Goal: Transaction & Acquisition: Purchase product/service

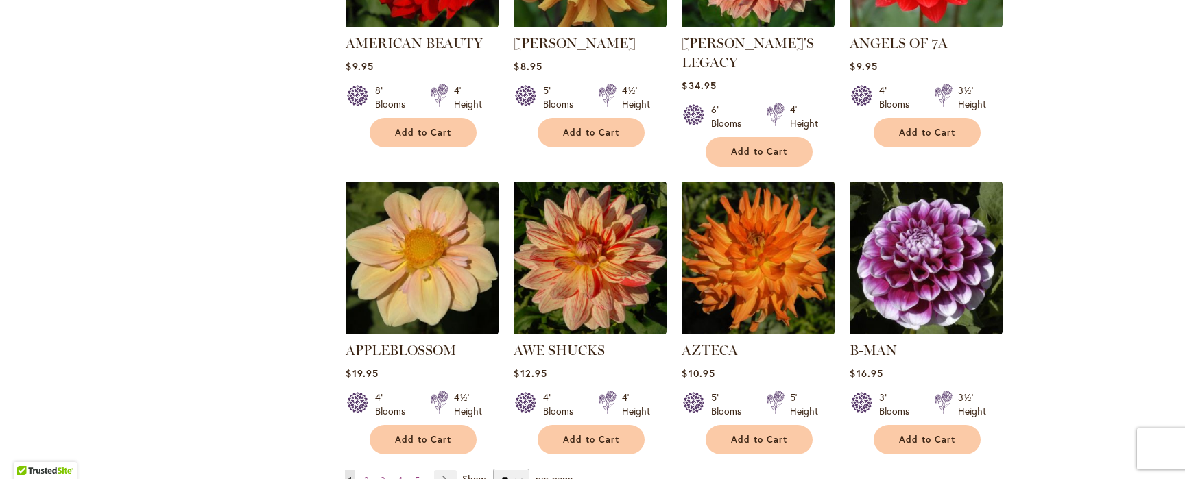
scroll to position [1025, 0]
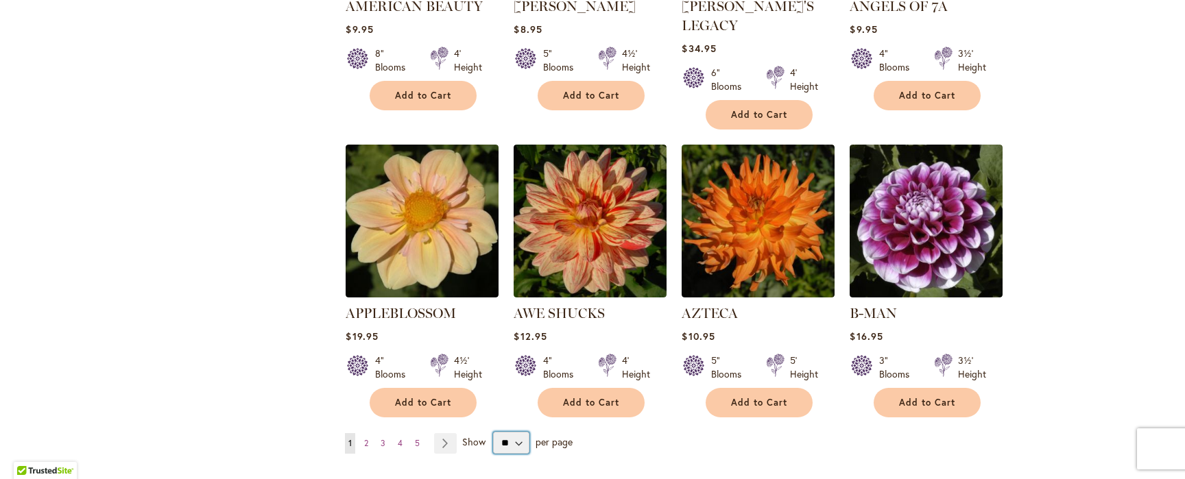
click at [514, 432] on select "** ** ** **" at bounding box center [511, 443] width 36 height 22
select select "**"
click at [493, 432] on select "** ** ** **" at bounding box center [511, 443] width 36 height 22
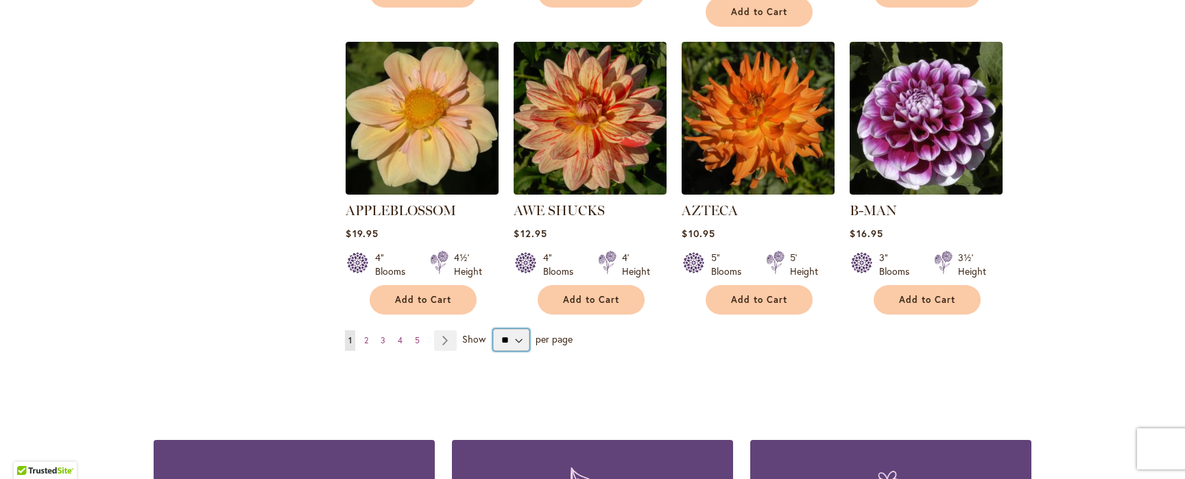
scroll to position [1129, 0]
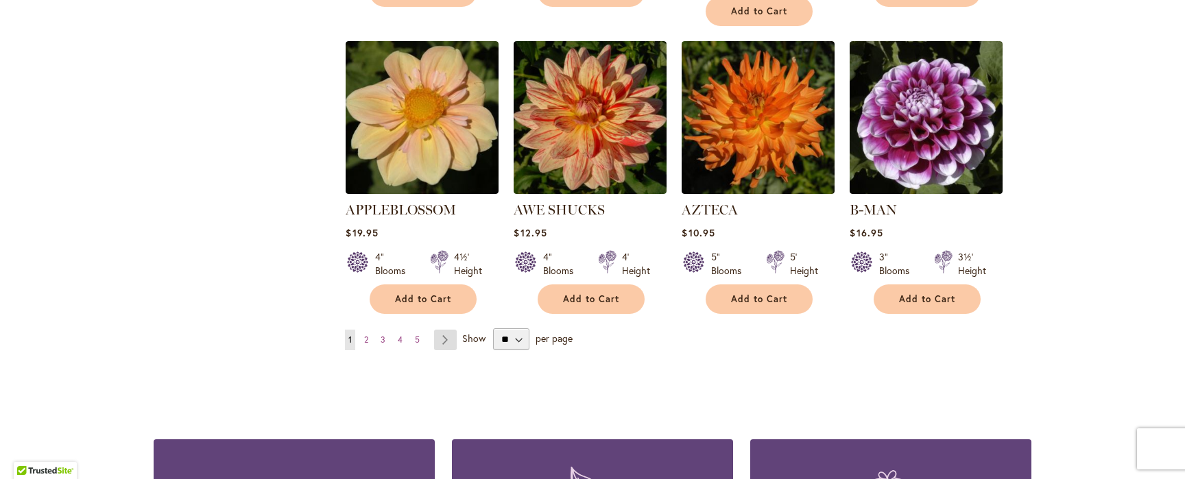
click at [435, 330] on link "Page Next" at bounding box center [445, 340] width 23 height 21
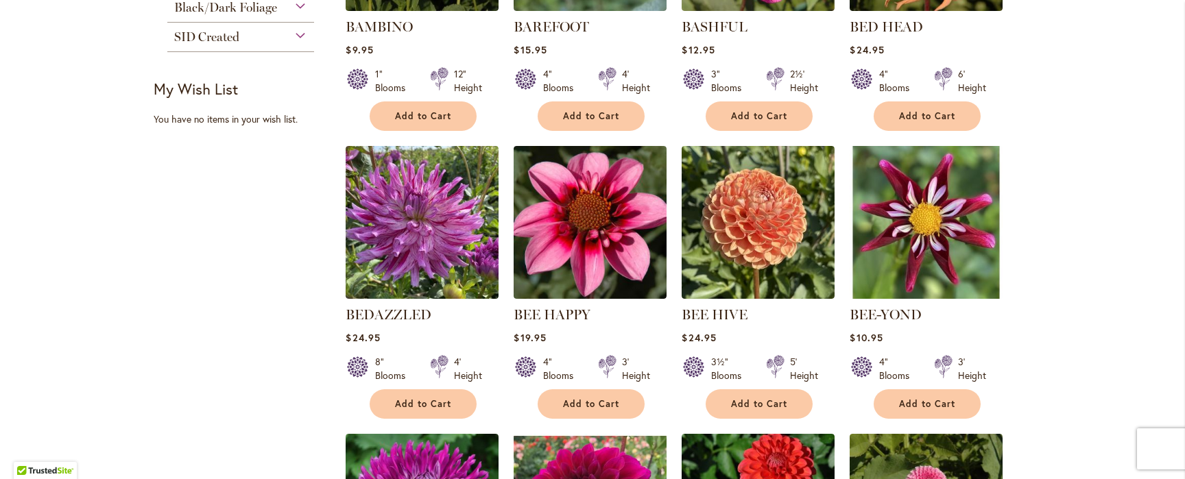
scroll to position [744, 0]
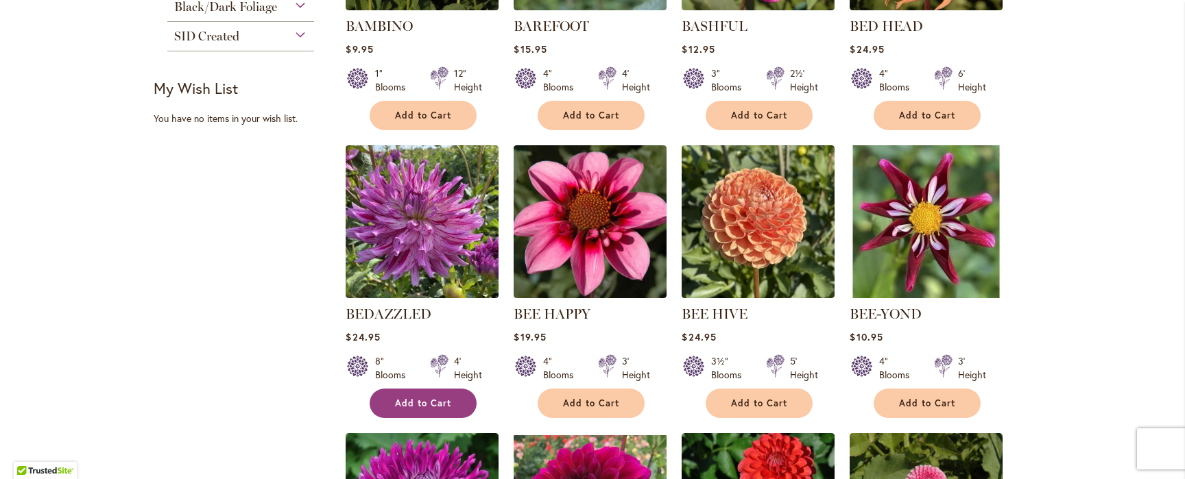
click at [425, 404] on span "Add to Cart" at bounding box center [423, 404] width 56 height 12
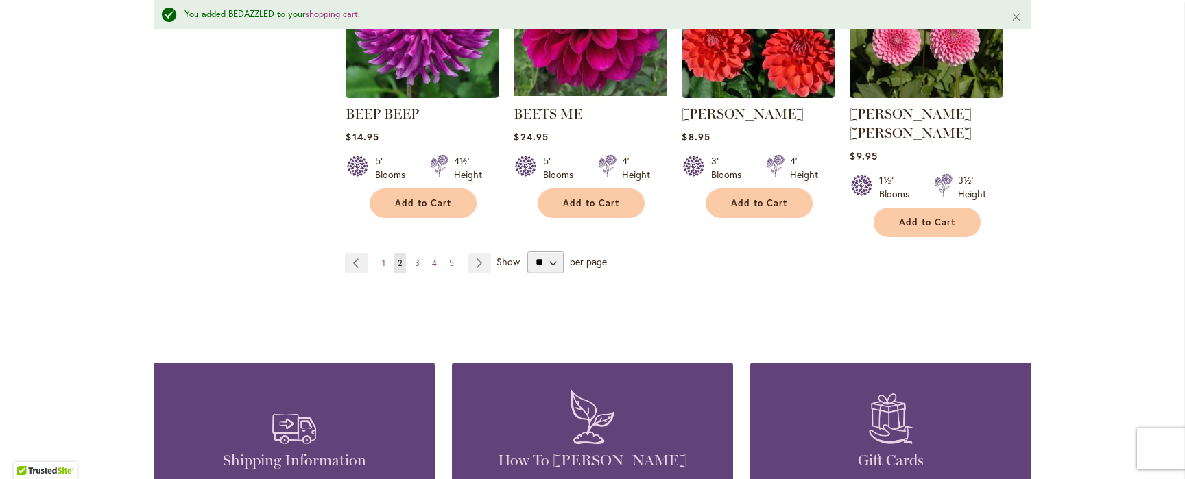
scroll to position [1084, 0]
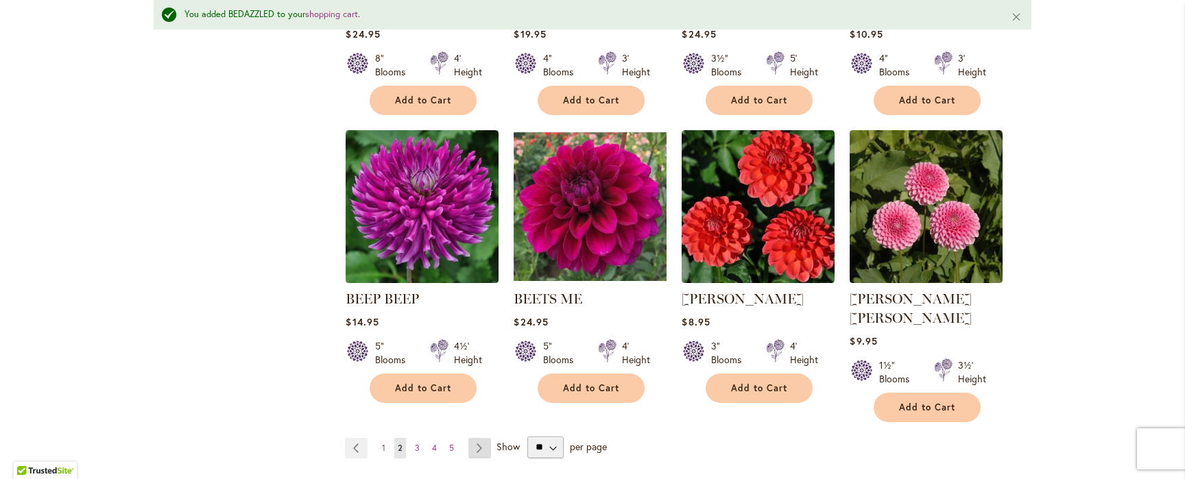
click at [478, 438] on link "Page Next" at bounding box center [479, 448] width 23 height 21
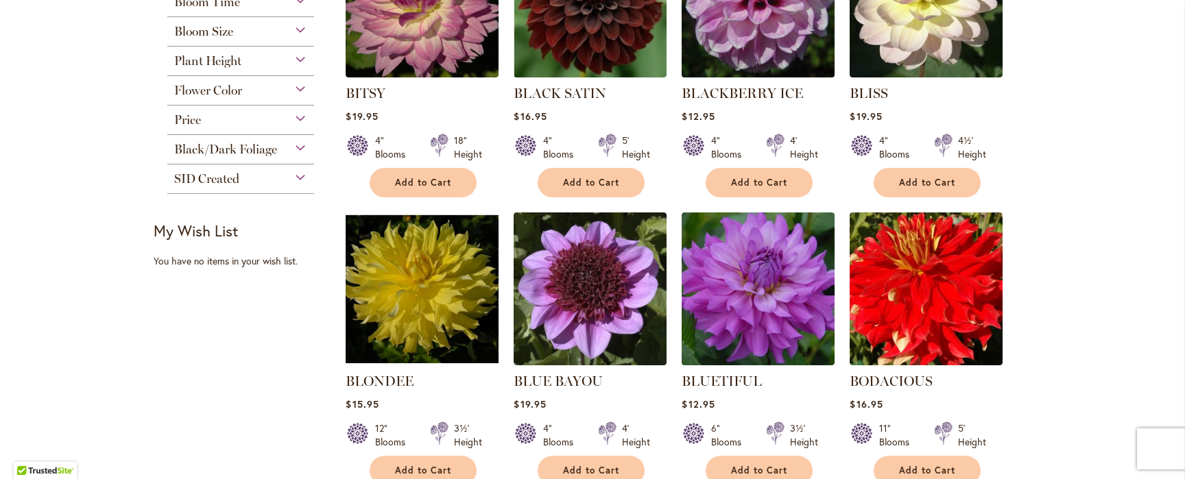
scroll to position [390, 0]
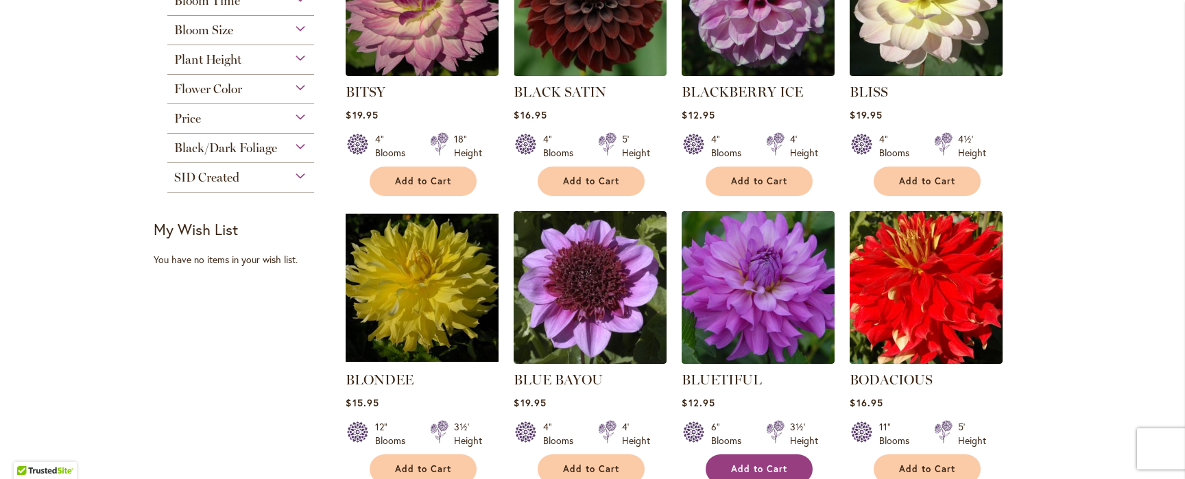
click at [772, 467] on span "Add to Cart" at bounding box center [759, 470] width 56 height 12
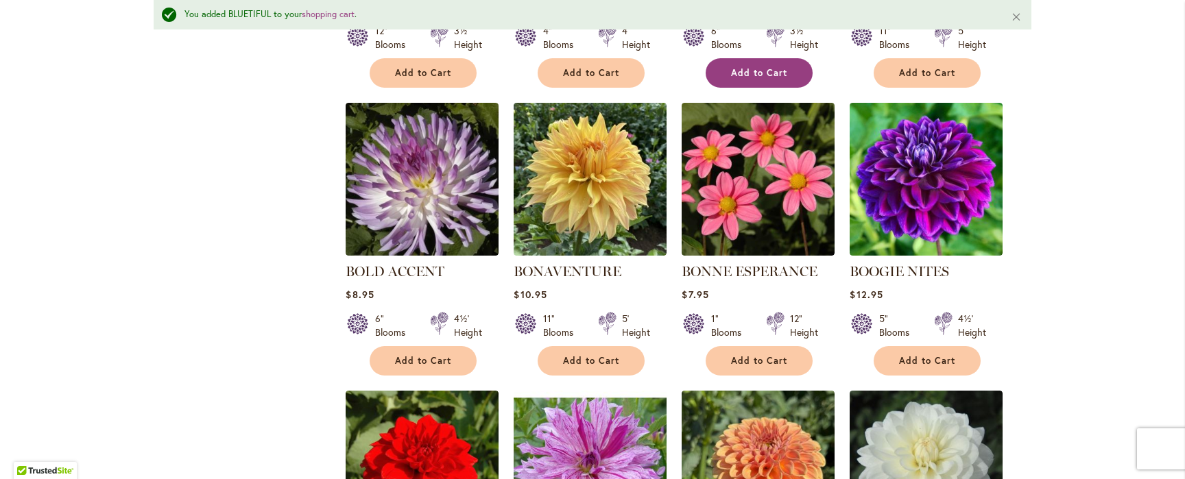
scroll to position [824, 0]
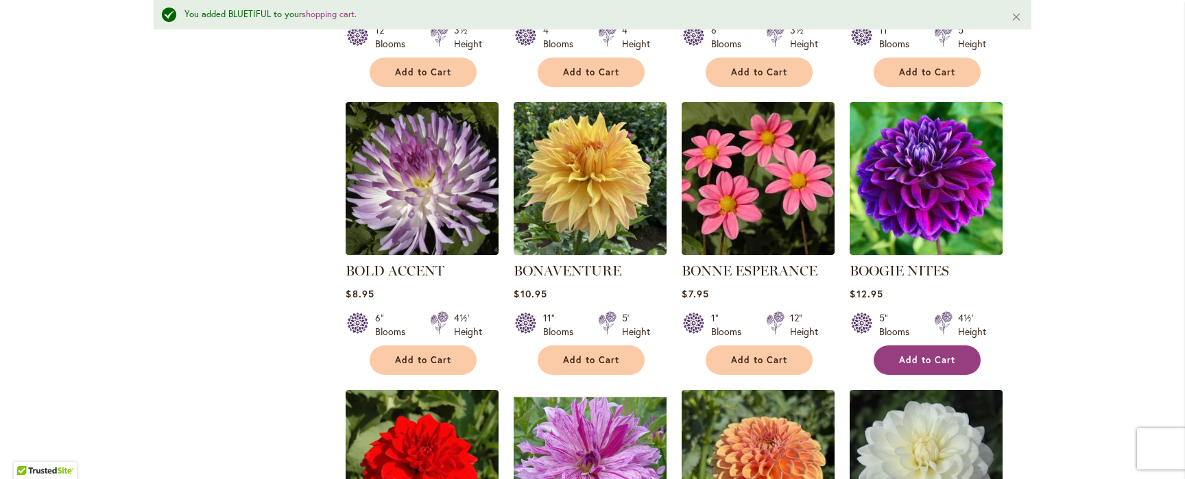
click at [927, 361] on span "Add to Cart" at bounding box center [927, 361] width 56 height 12
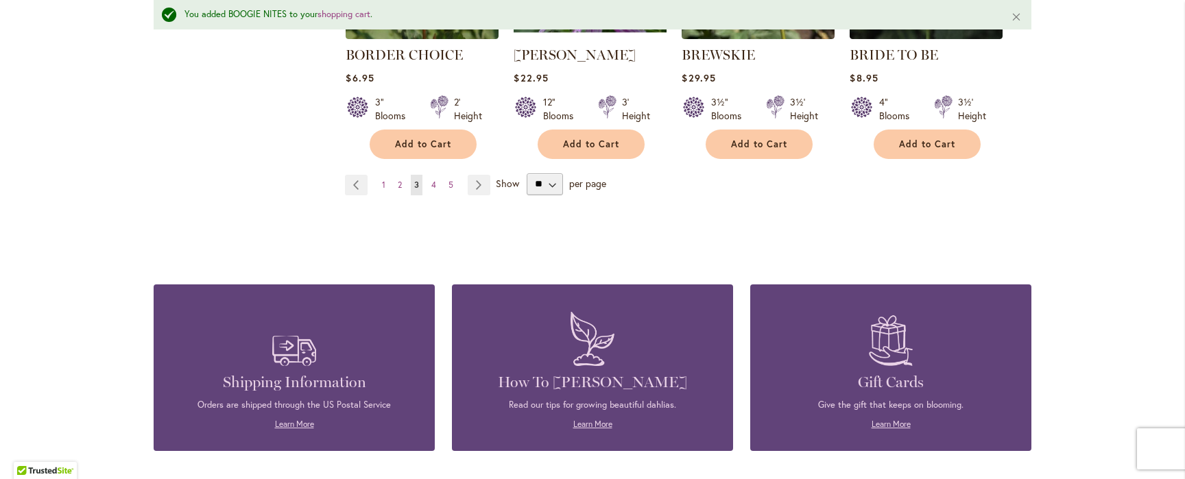
scroll to position [1328, 0]
click at [476, 182] on link "Page Next" at bounding box center [479, 184] width 23 height 21
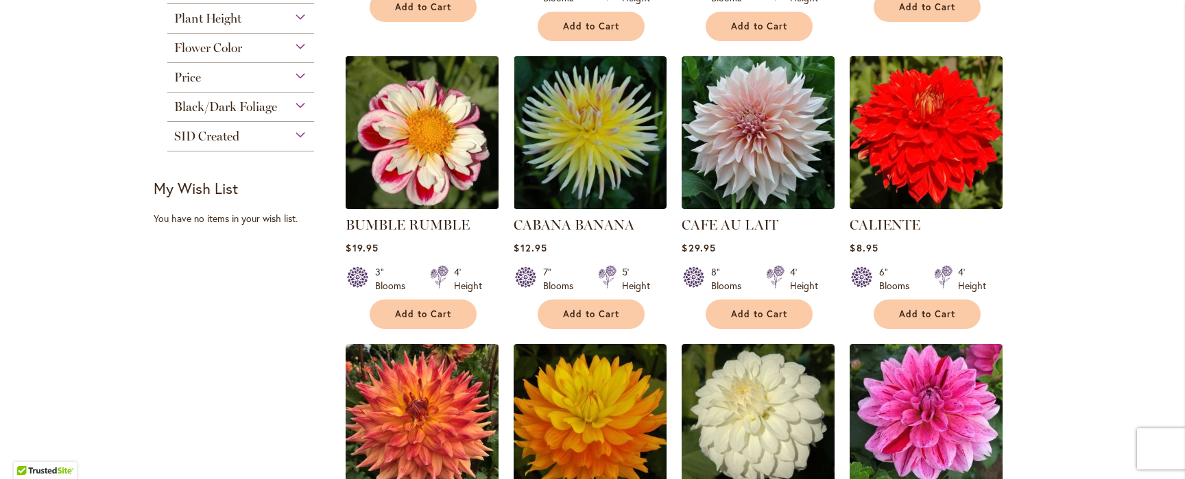
scroll to position [578, 0]
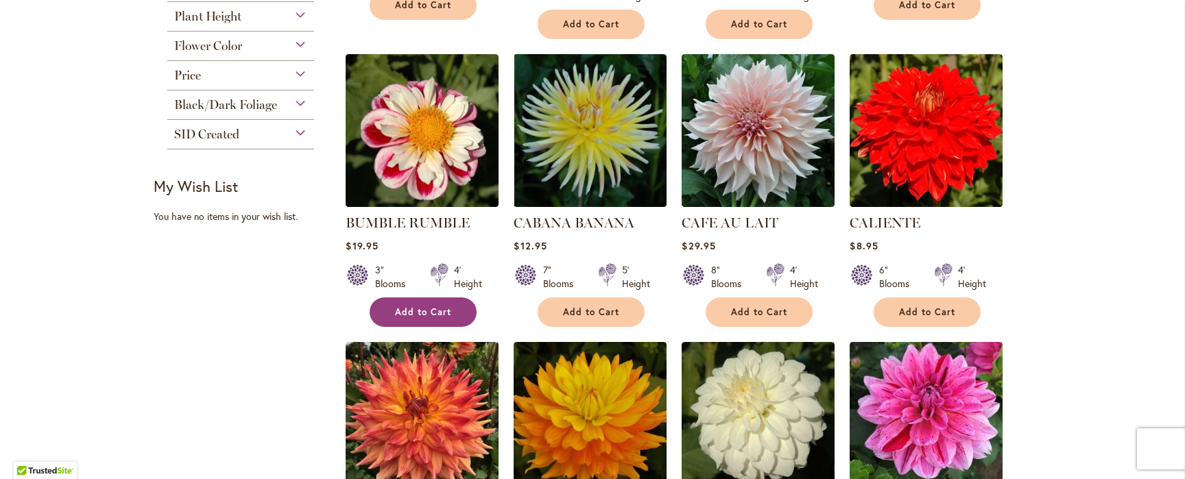
click at [429, 318] on button "Add to Cart" at bounding box center [423, 312] width 107 height 29
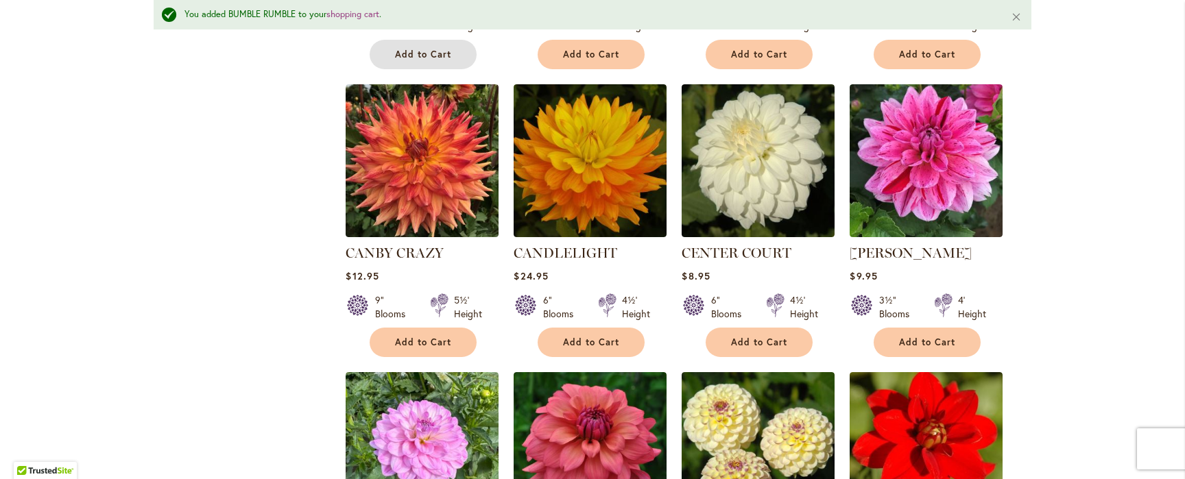
scroll to position [873, 0]
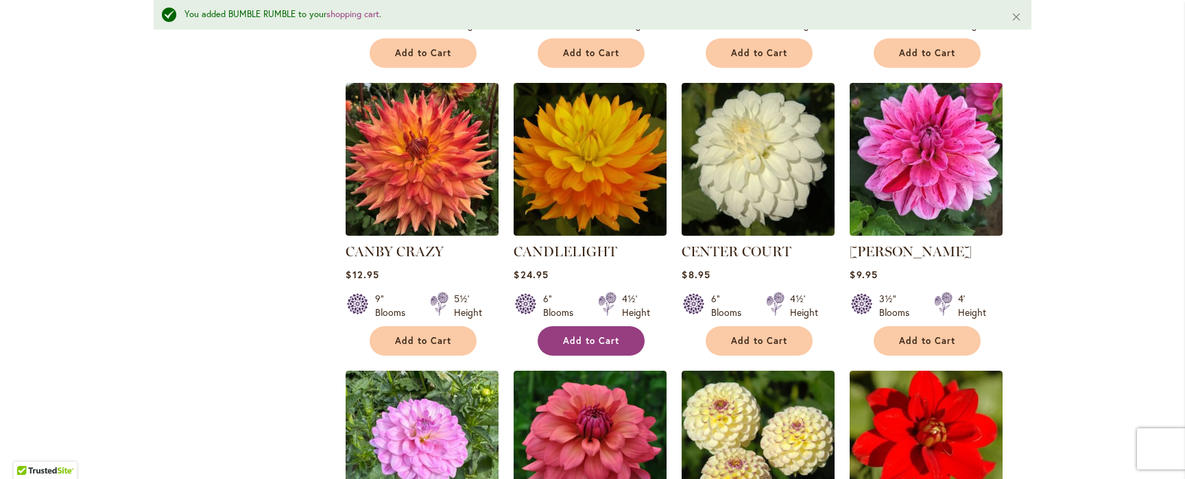
click at [589, 337] on span "Add to Cart" at bounding box center [591, 341] width 56 height 12
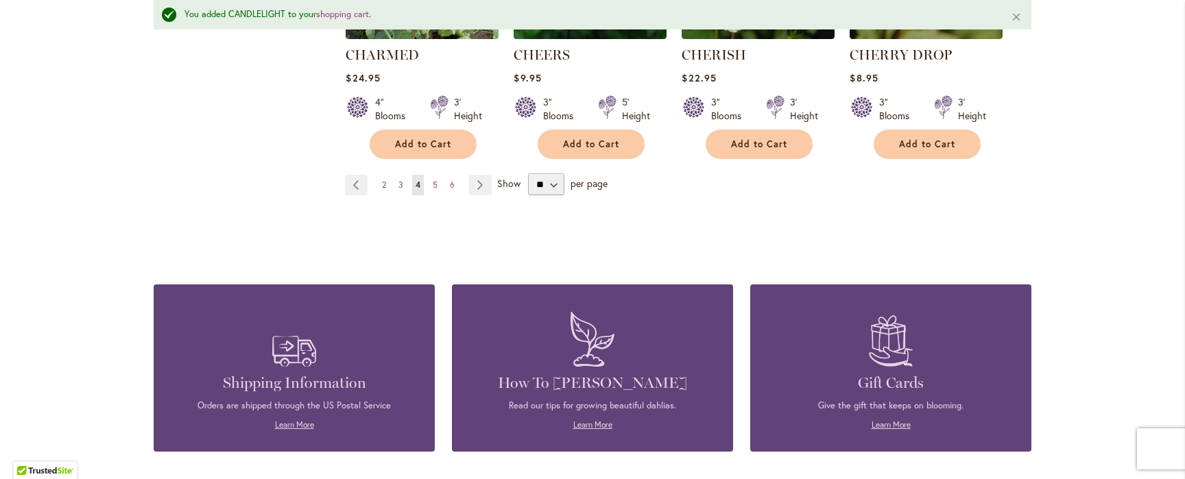
scroll to position [1371, 0]
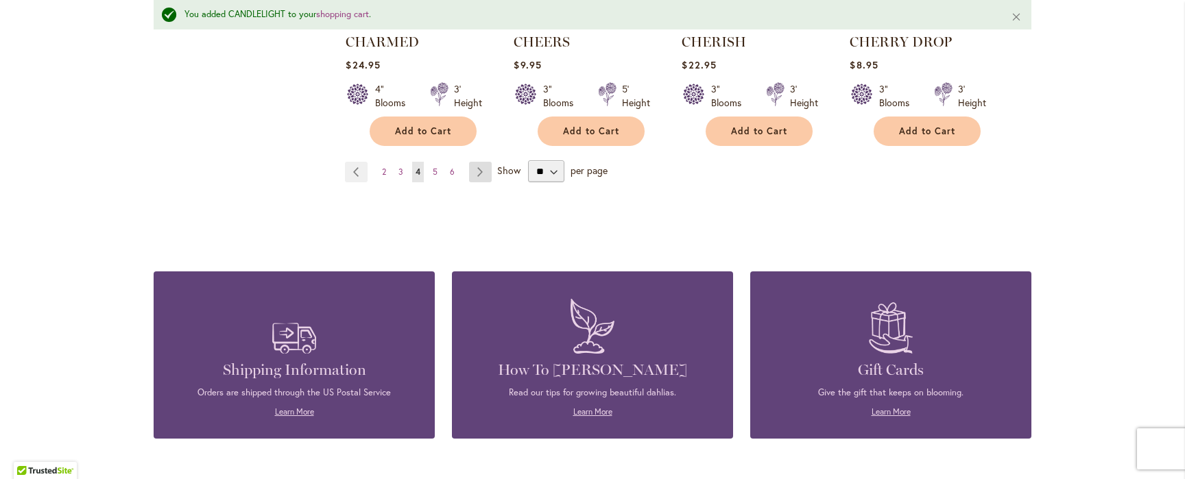
click at [480, 171] on link "Page Next" at bounding box center [480, 172] width 23 height 21
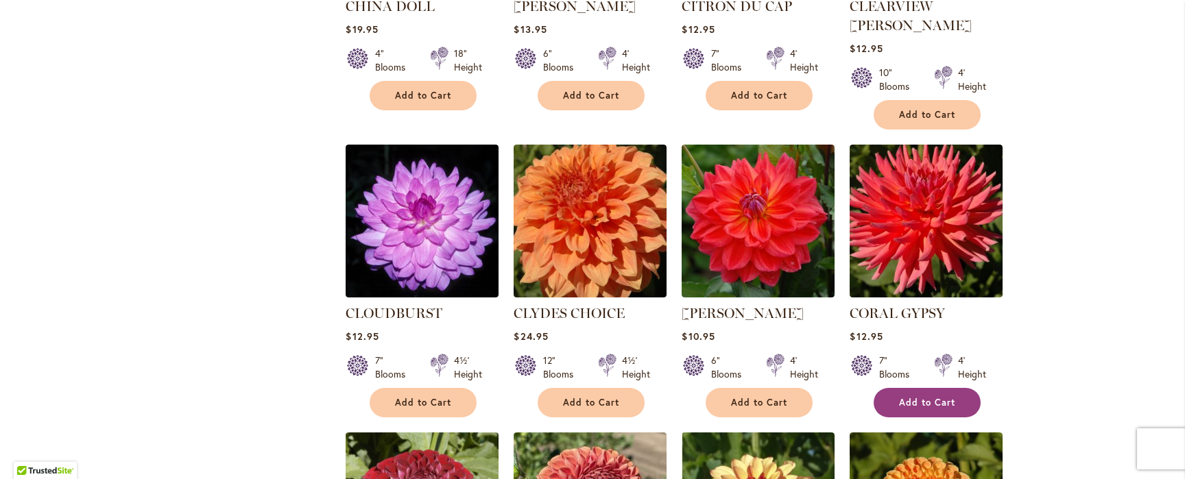
scroll to position [806, 0]
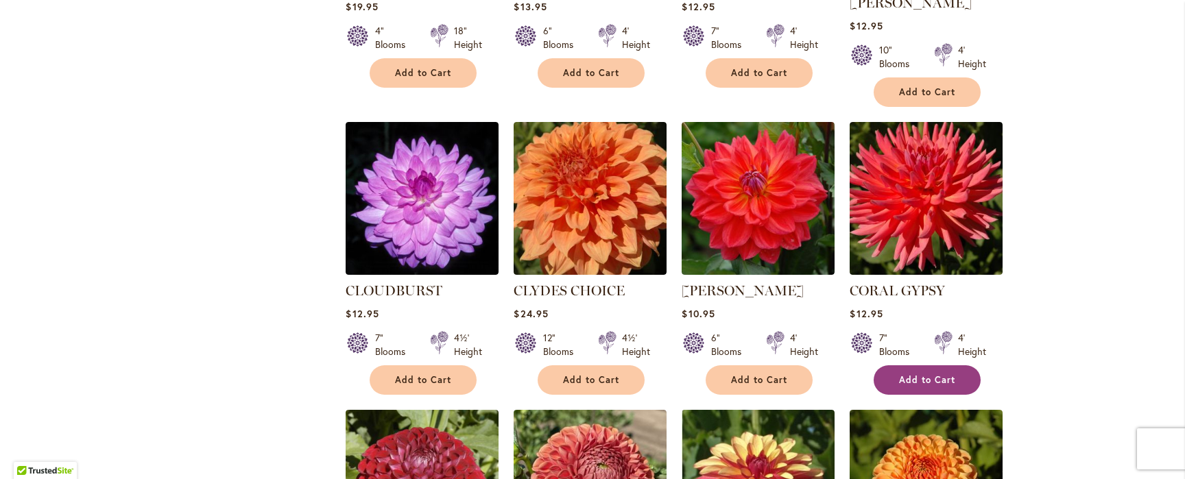
click at [922, 374] on span "Add to Cart" at bounding box center [927, 380] width 56 height 12
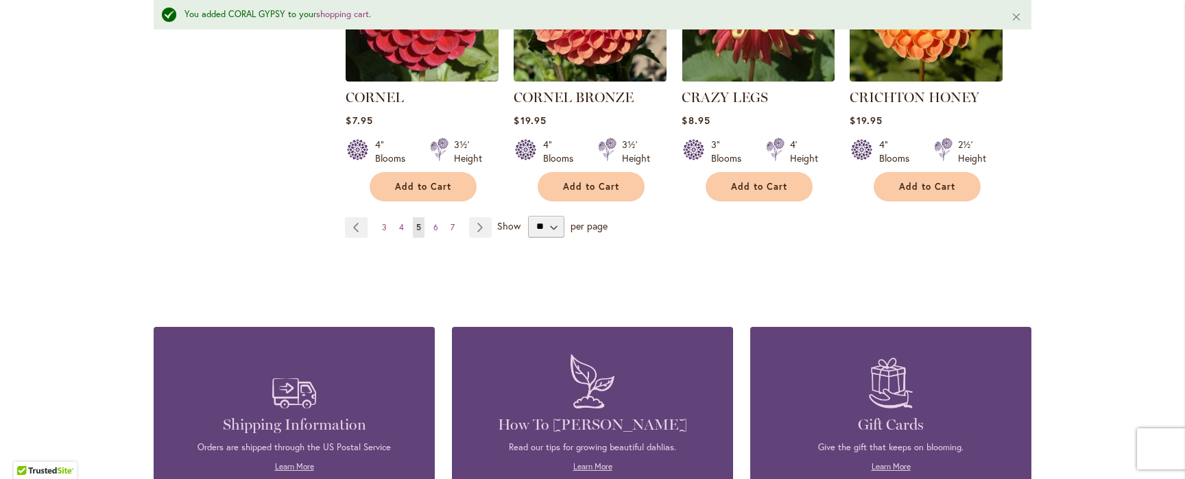
scroll to position [1328, 0]
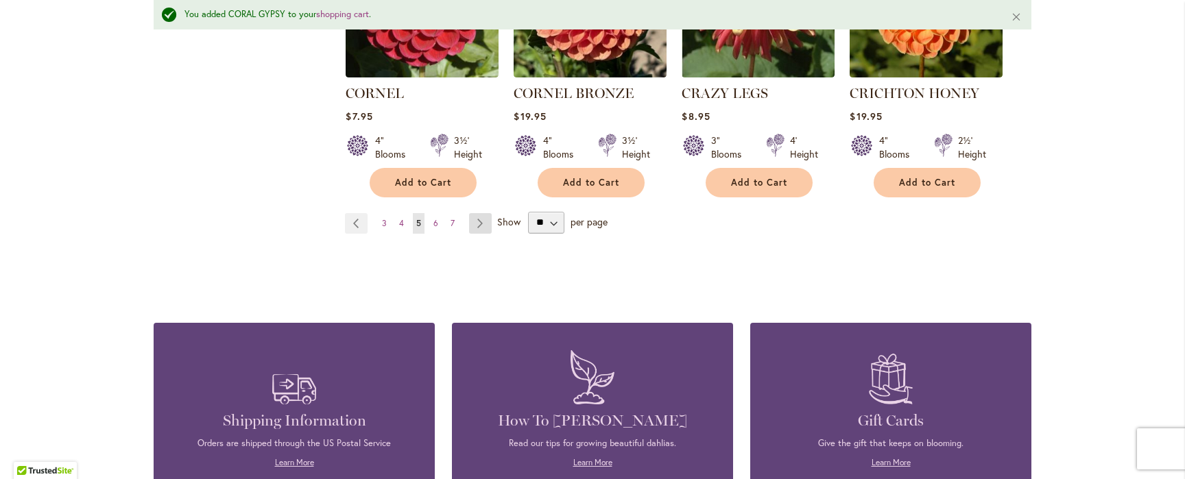
click at [475, 213] on link "Page Next" at bounding box center [480, 223] width 23 height 21
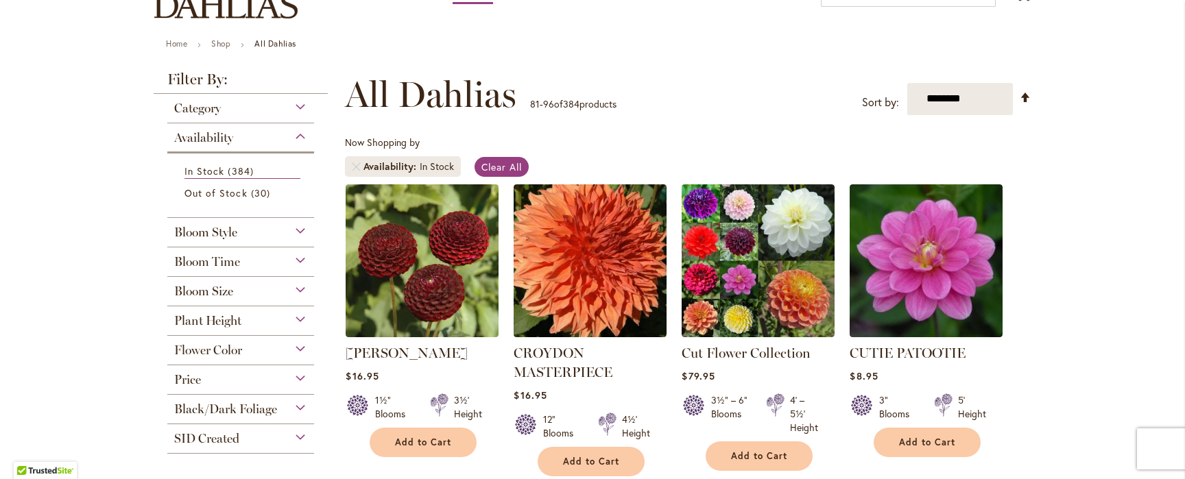
scroll to position [130, 0]
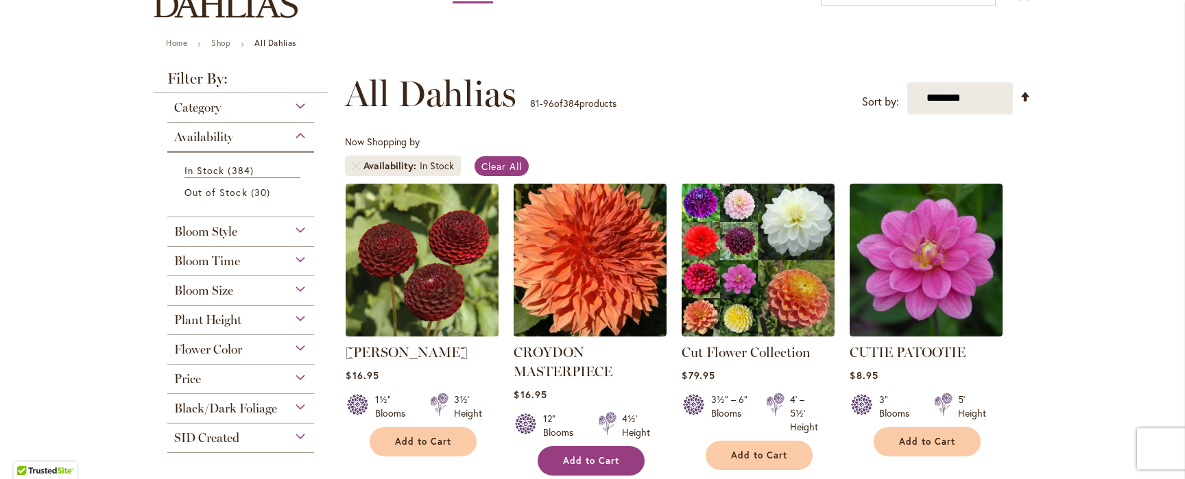
click at [577, 464] on span "Add to Cart" at bounding box center [591, 461] width 56 height 12
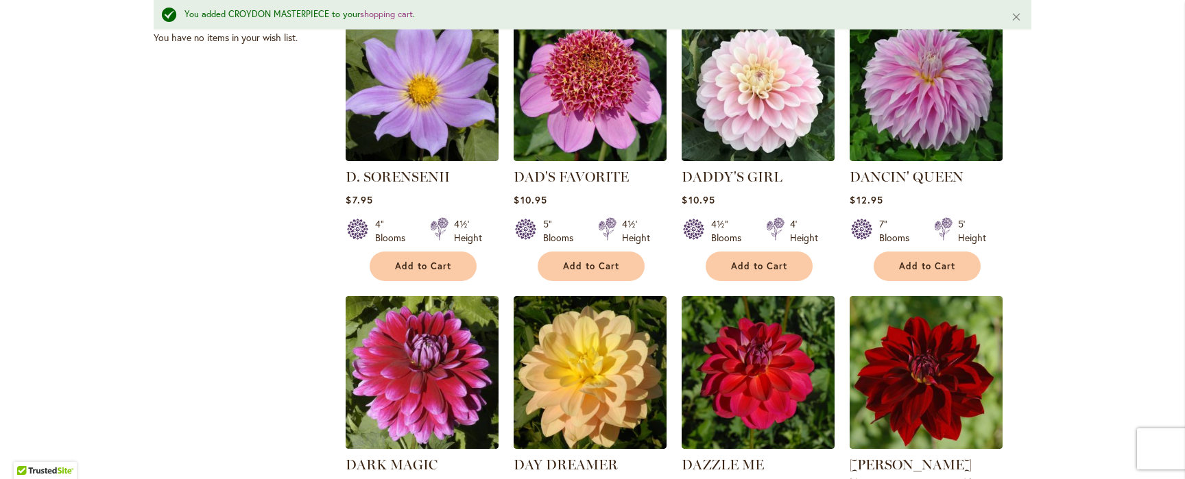
scroll to position [649, 0]
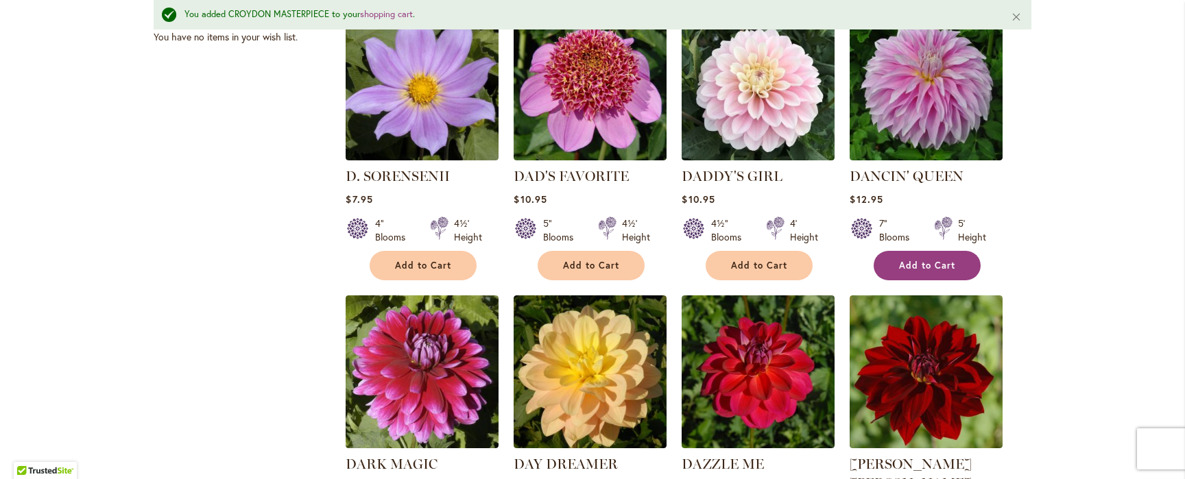
click at [941, 265] on span "Add to Cart" at bounding box center [927, 266] width 56 height 12
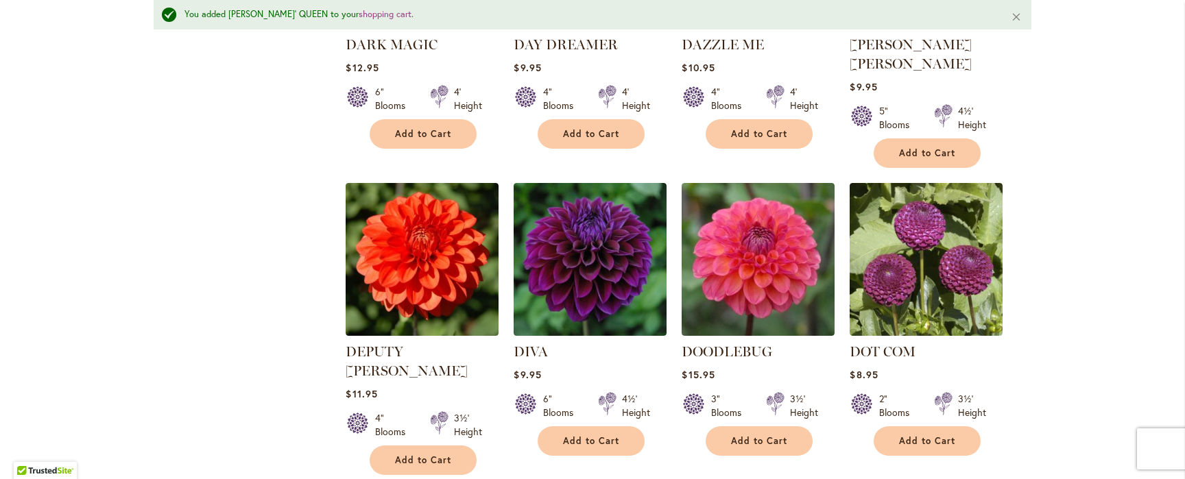
scroll to position [1070, 0]
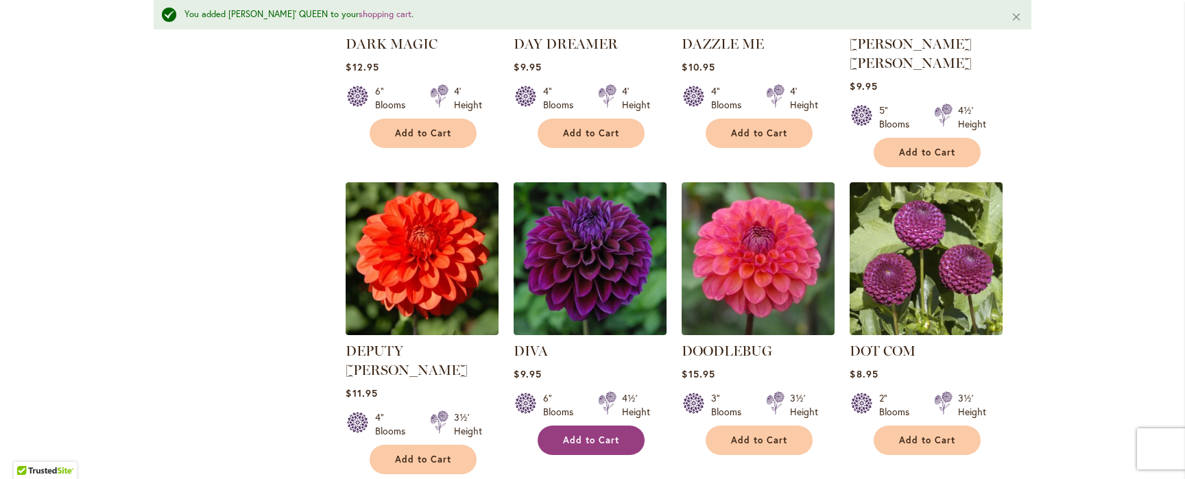
click at [609, 435] on span "Add to Cart" at bounding box center [591, 441] width 56 height 12
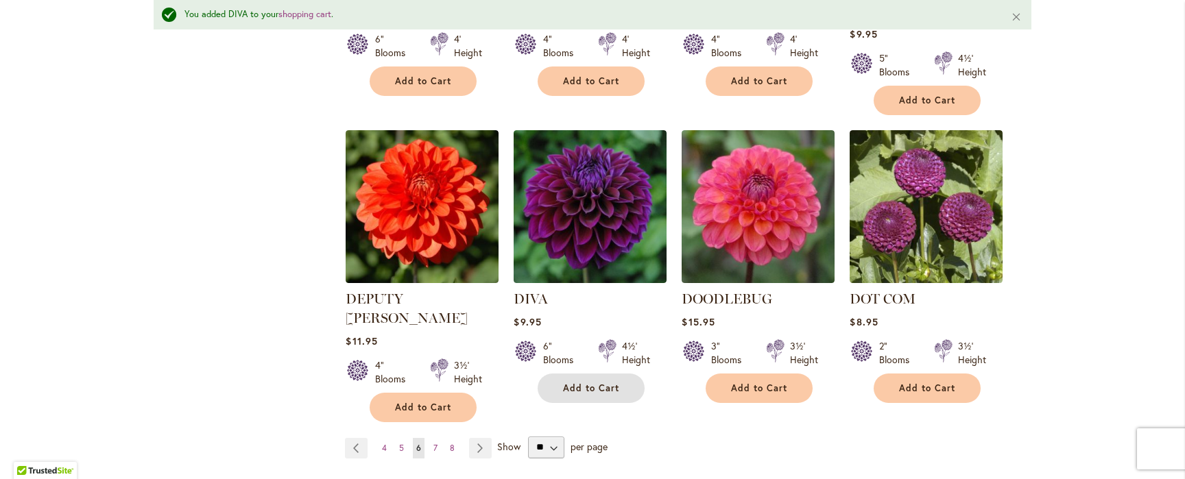
scroll to position [1172, 0]
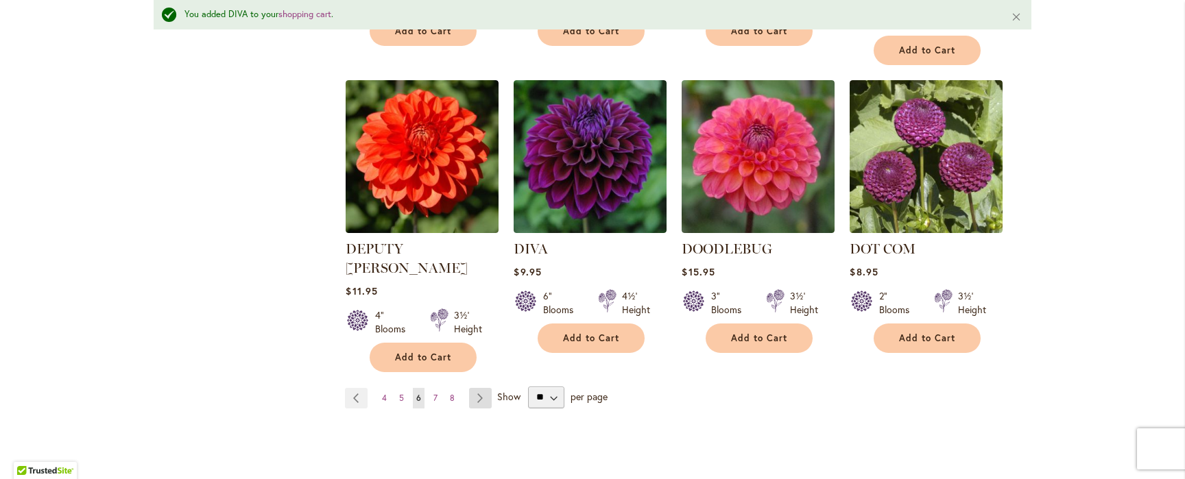
click at [481, 388] on link "Page Next" at bounding box center [480, 398] width 23 height 21
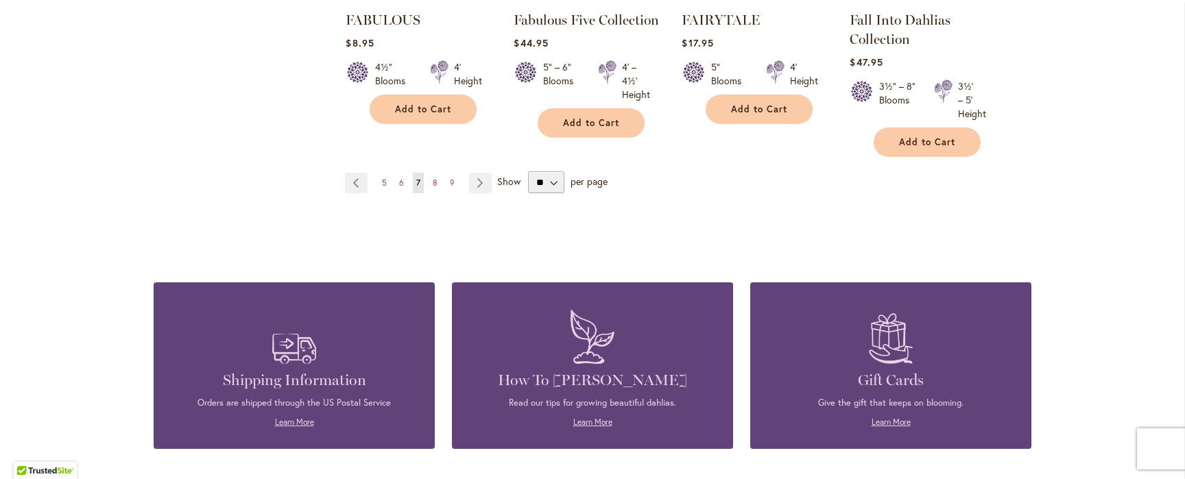
scroll to position [1327, 0]
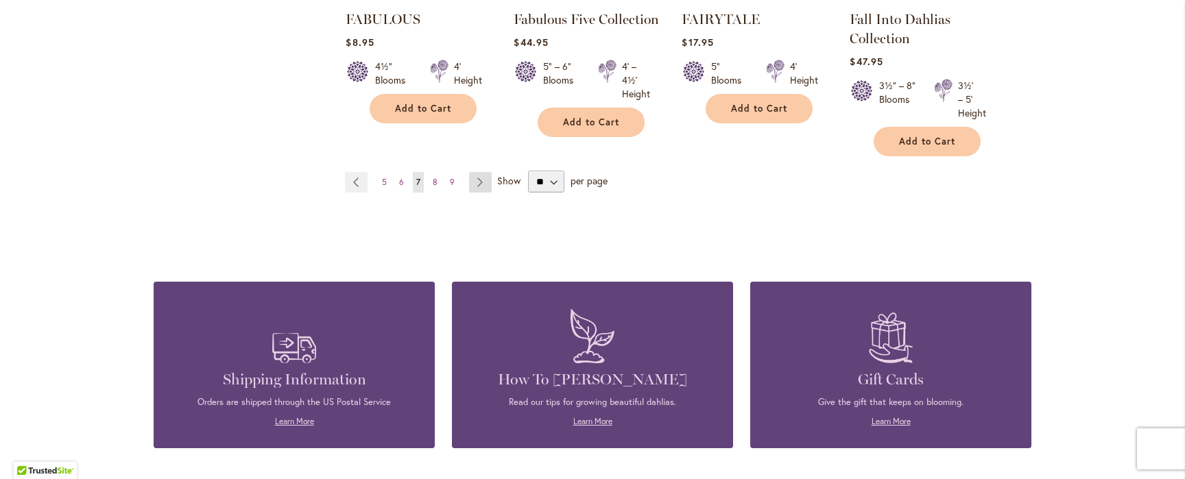
click at [481, 180] on link "Page Next" at bounding box center [480, 182] width 23 height 21
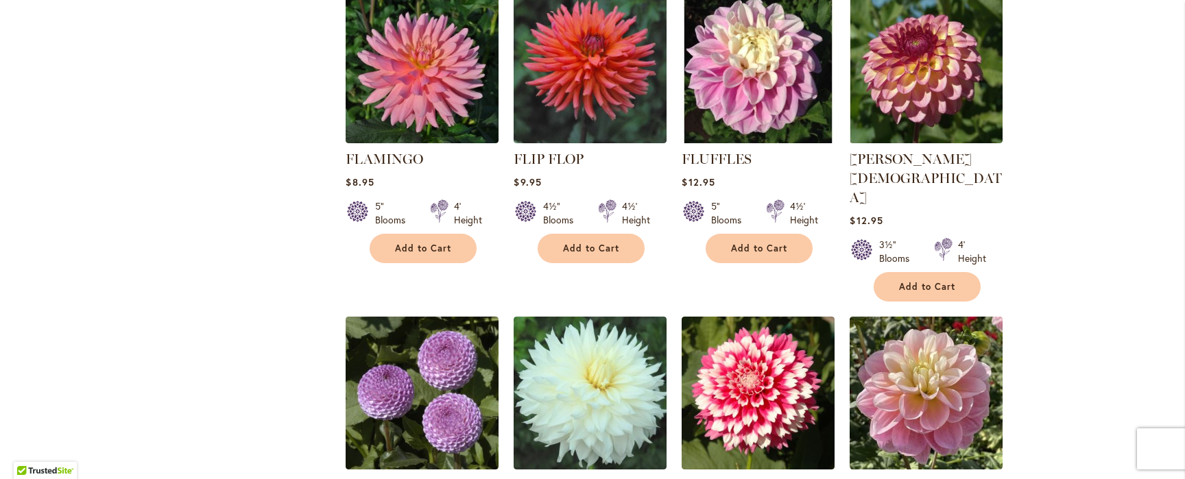
scroll to position [902, 0]
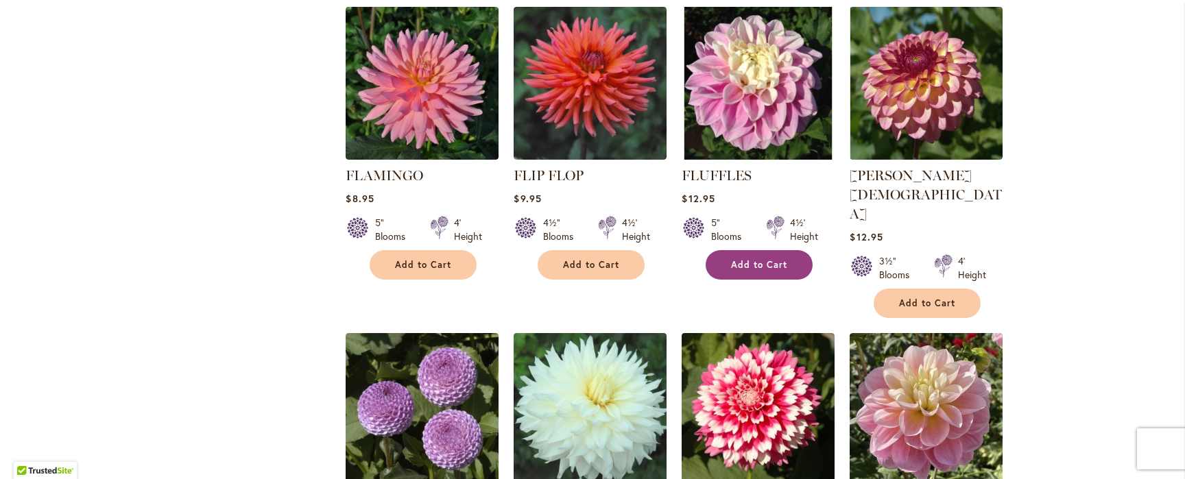
click at [747, 272] on button "Add to Cart" at bounding box center [759, 264] width 107 height 29
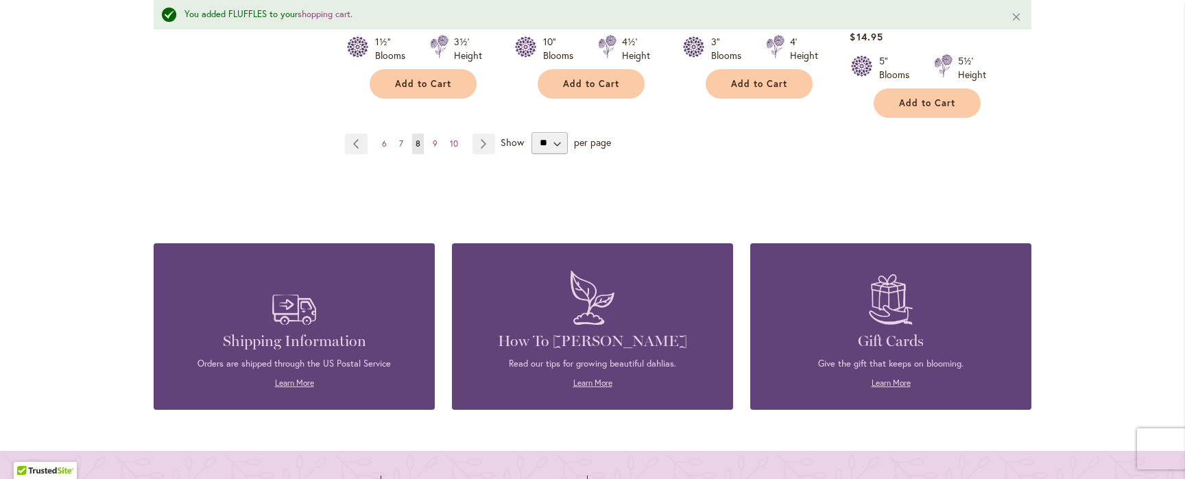
scroll to position [1452, 0]
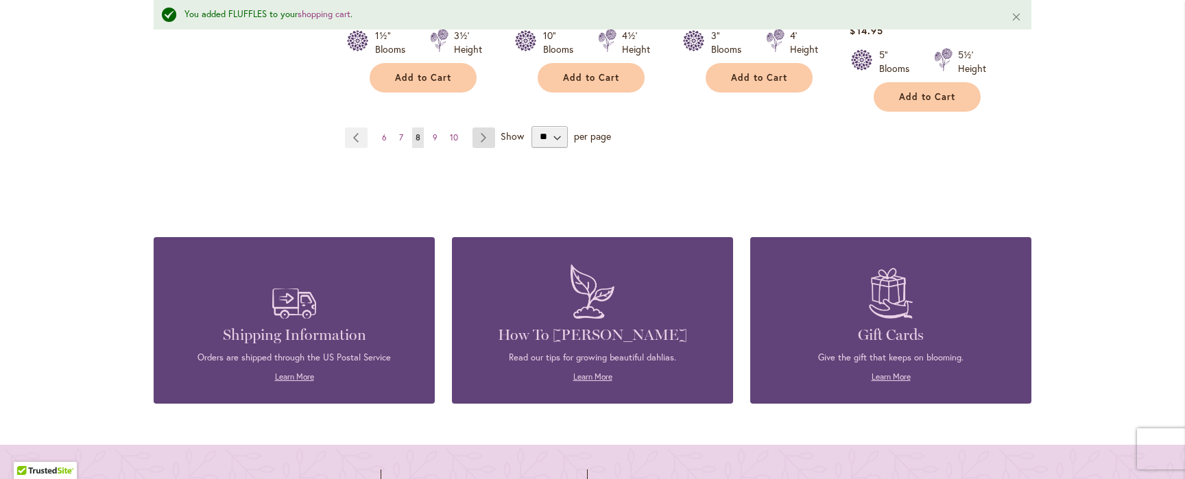
click at [489, 128] on link "Page Next" at bounding box center [484, 138] width 23 height 21
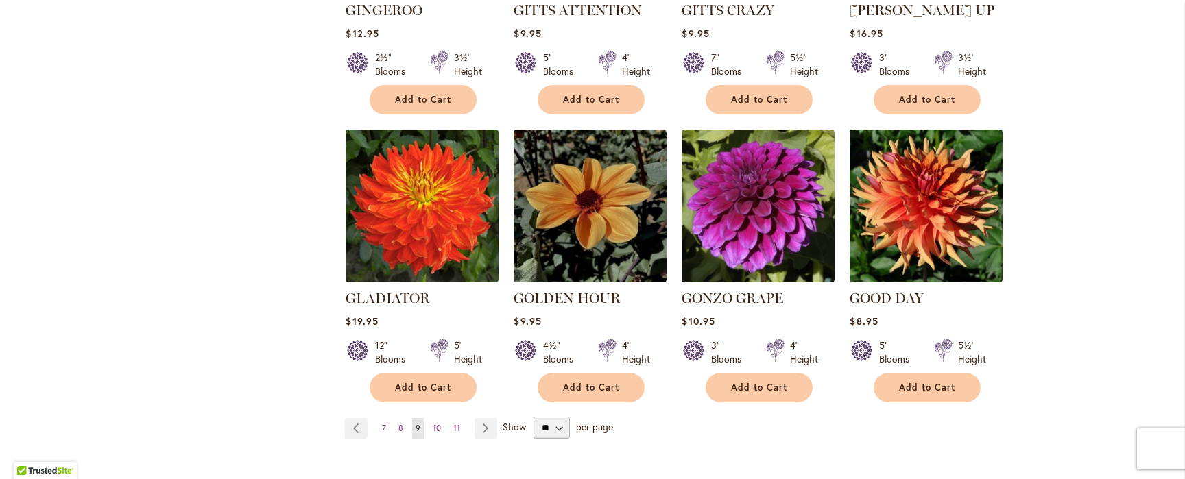
scroll to position [1087, 0]
click at [488, 418] on link "Page Next" at bounding box center [486, 428] width 23 height 21
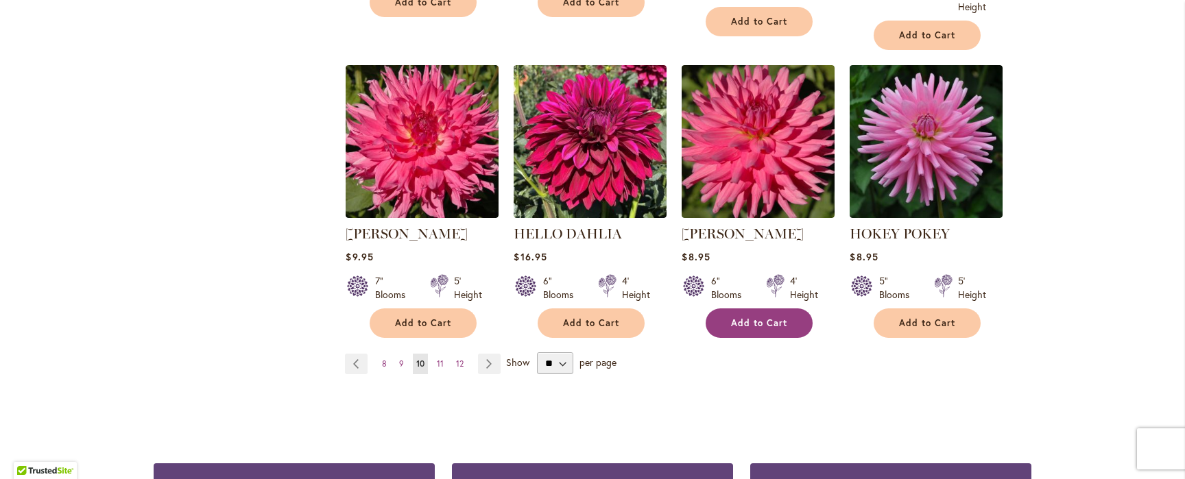
scroll to position [1166, 0]
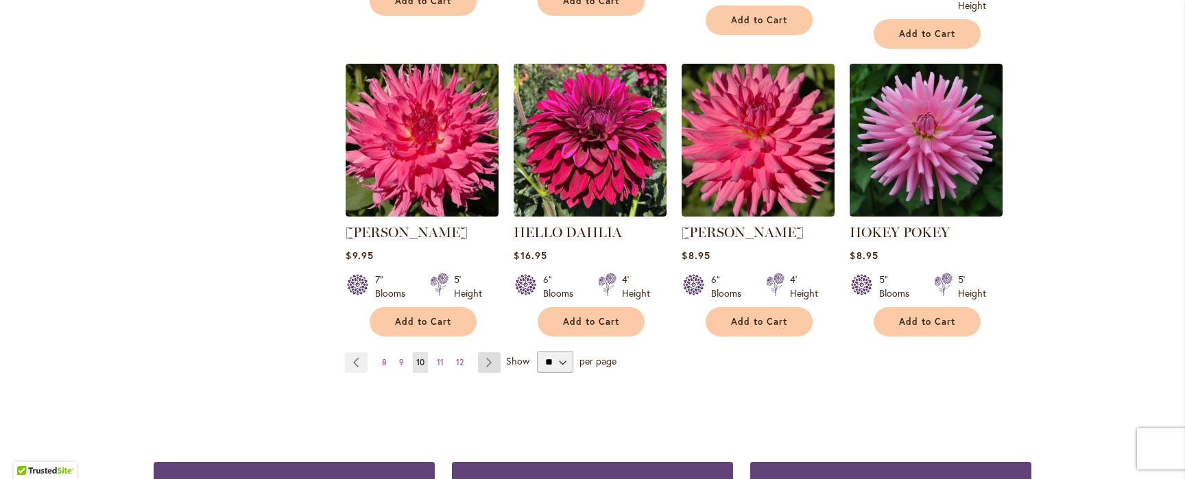
click at [488, 359] on link "Page Next" at bounding box center [489, 363] width 23 height 21
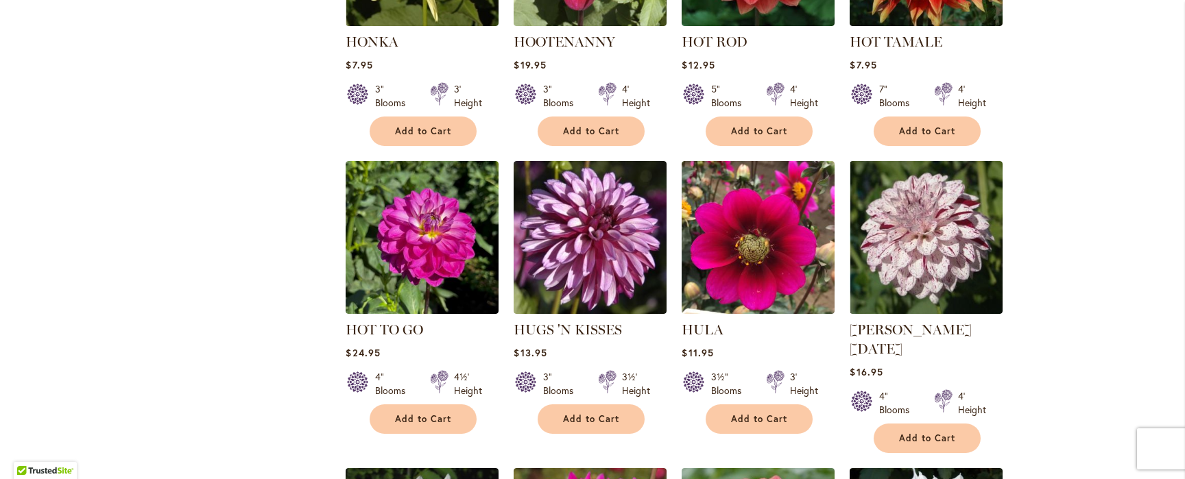
scroll to position [750, 0]
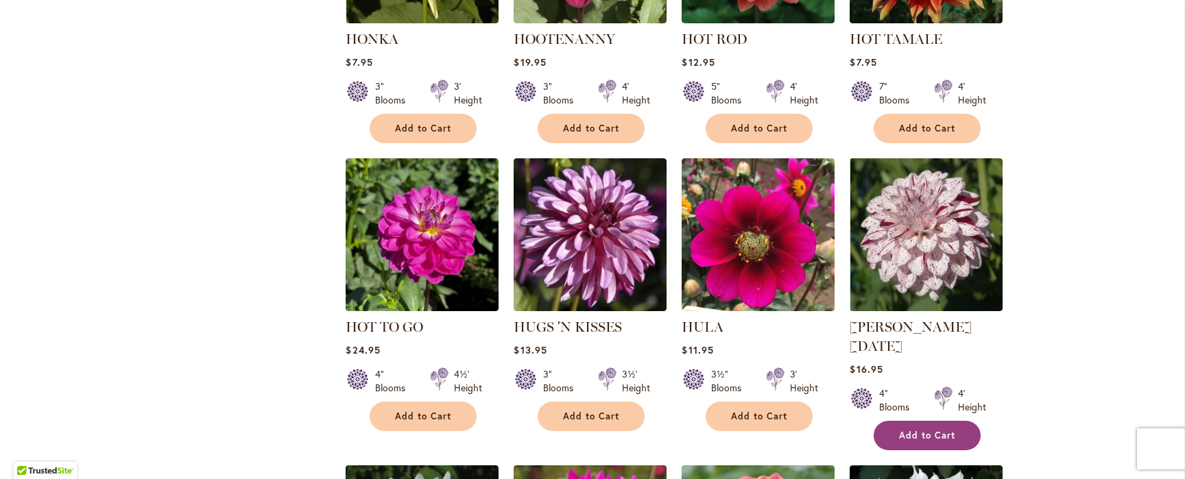
click at [916, 430] on span "Add to Cart" at bounding box center [927, 436] width 56 height 12
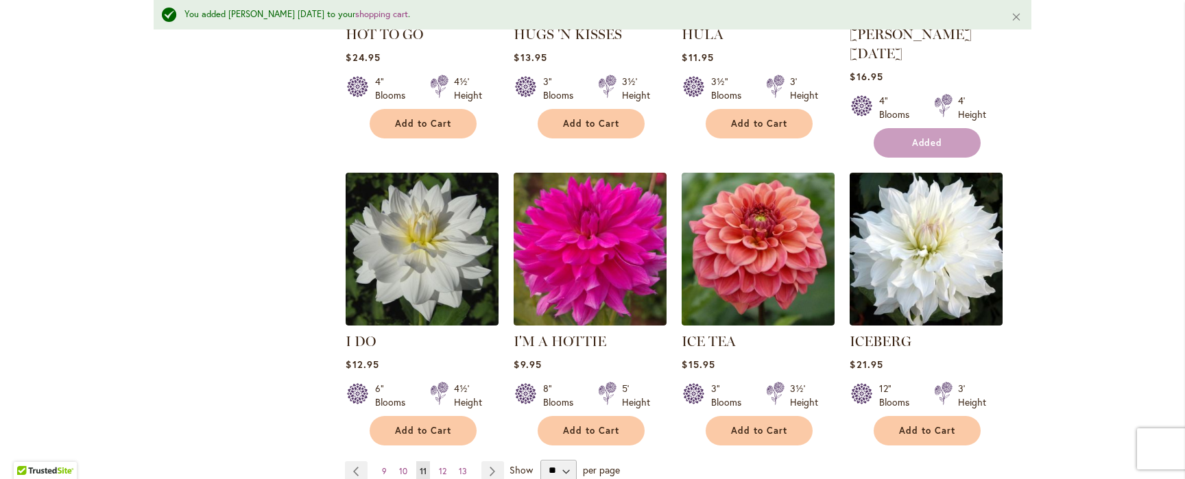
scroll to position [1115, 0]
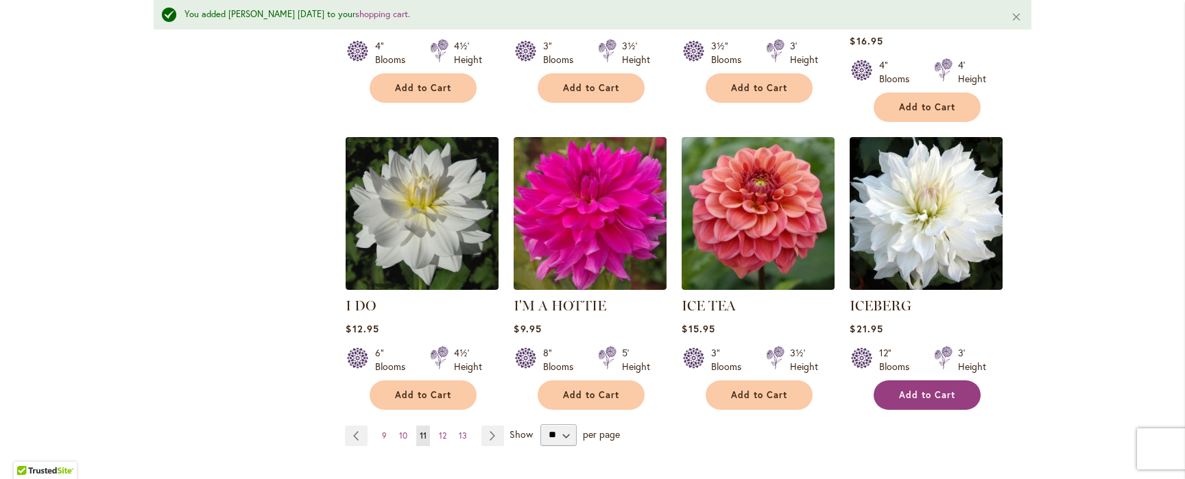
click at [919, 381] on button "Add to Cart" at bounding box center [927, 395] width 107 height 29
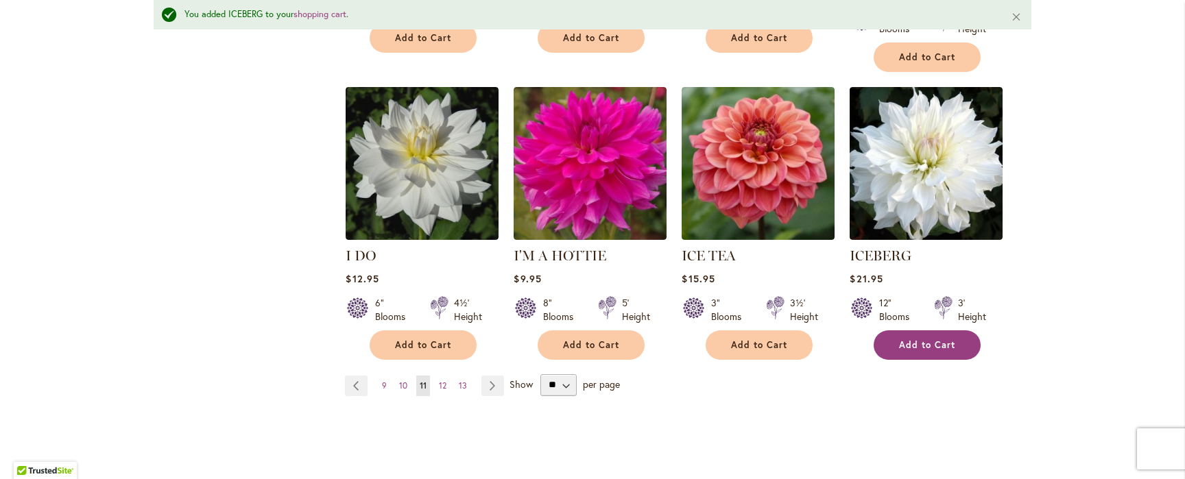
scroll to position [1186, 0]
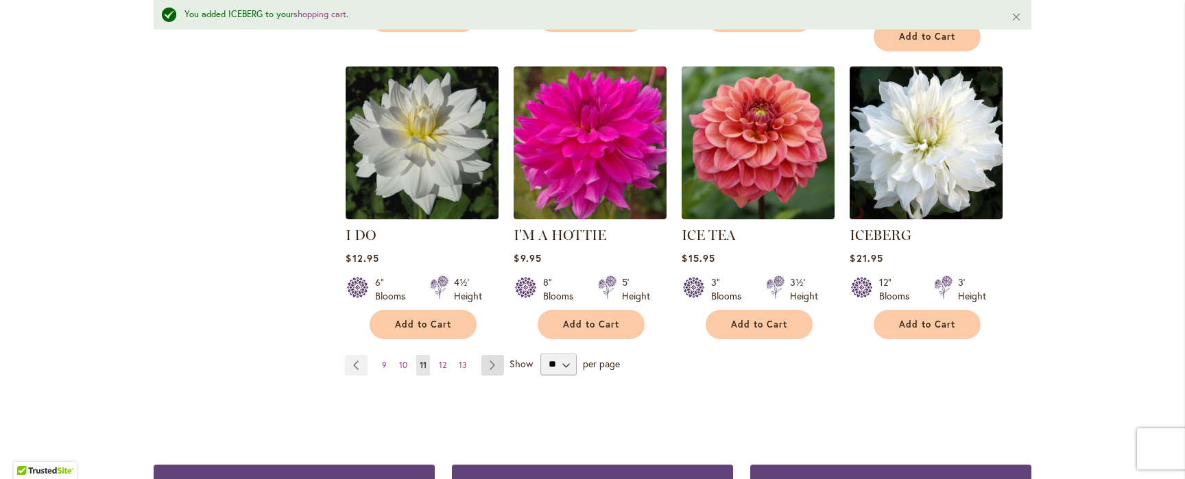
click at [492, 355] on link "Page Next" at bounding box center [492, 365] width 23 height 21
